Goal: Transaction & Acquisition: Download file/media

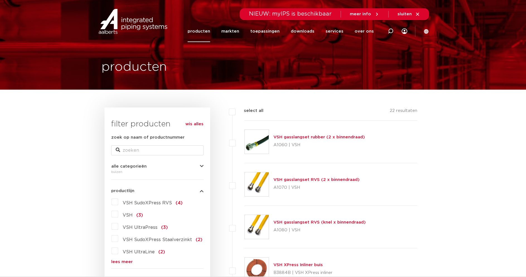
click at [133, 241] on span "VSH SudoXPress Staalverzinkt" at bounding box center [157, 240] width 69 height 4
click at [0, 0] on input "VSH SudoXPress Staalverzinkt (2)" at bounding box center [0, 0] width 0 height 0
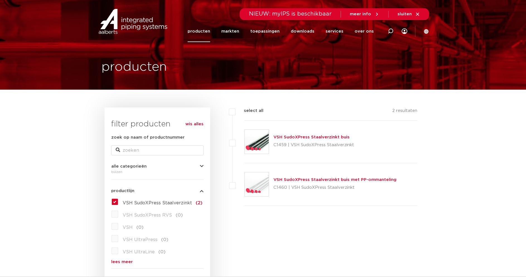
click at [308, 139] on link "VSH SudoXPress Staalverzinkt buis" at bounding box center [311, 137] width 76 height 4
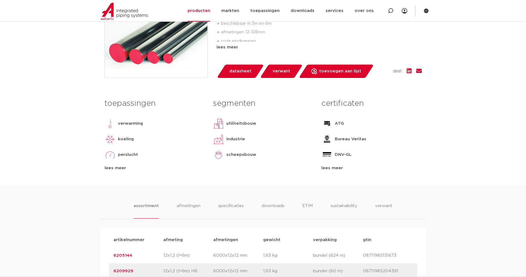
scroll to position [181, 0]
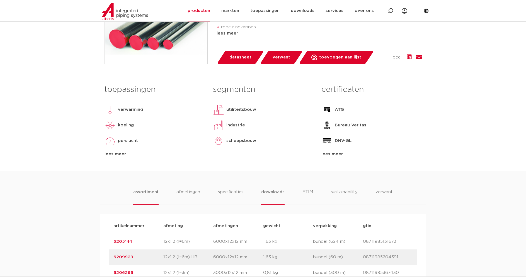
click at [269, 194] on li "downloads" at bounding box center [272, 197] width 23 height 16
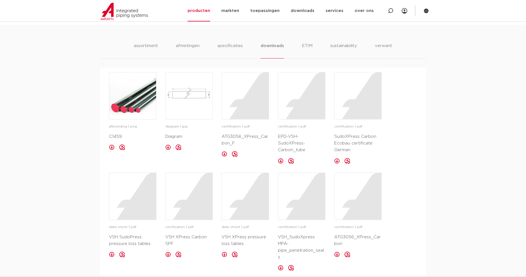
scroll to position [334, 0]
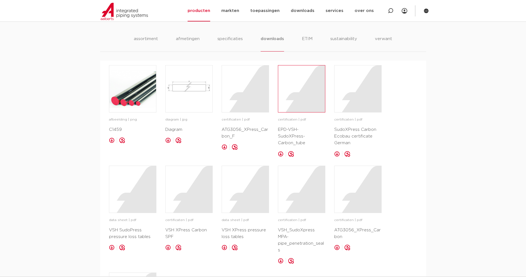
click at [301, 103] on div at bounding box center [301, 88] width 47 height 47
click at [244, 97] on div at bounding box center [245, 88] width 47 height 47
